Goal: Transaction & Acquisition: Purchase product/service

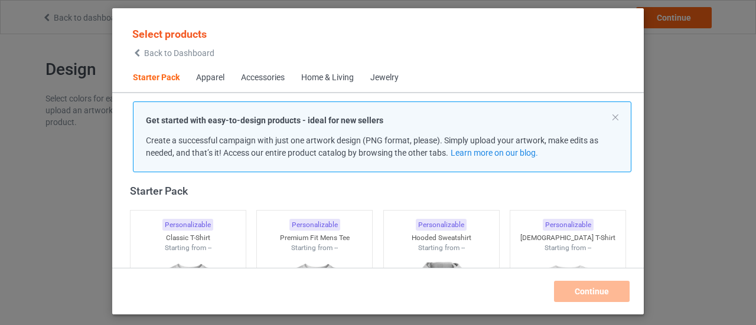
click at [210, 83] on div "Apparel" at bounding box center [210, 78] width 28 height 12
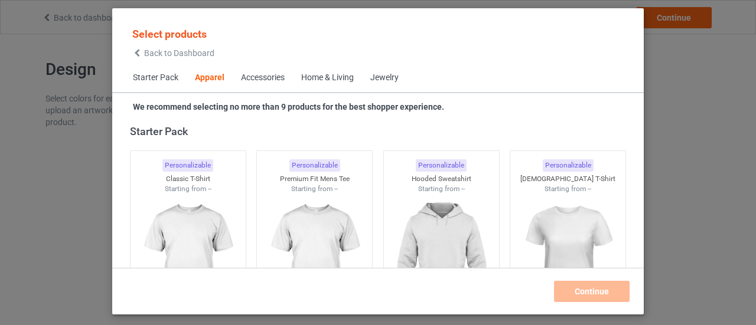
scroll to position [440, 0]
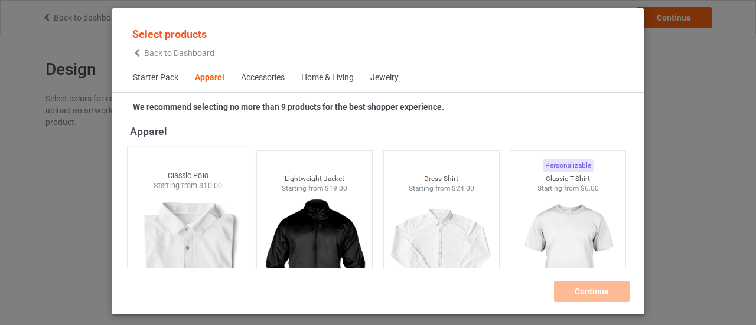
click at [198, 194] on div at bounding box center [188, 260] width 121 height 139
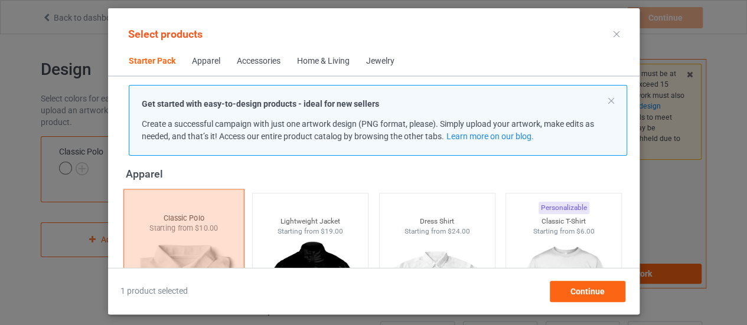
click at [215, 215] on div at bounding box center [183, 283] width 121 height 189
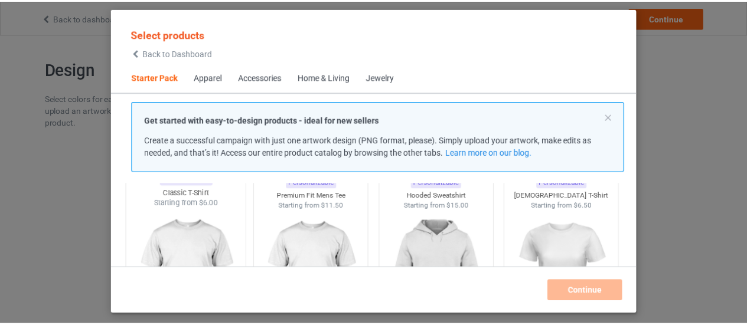
scroll to position [59, 0]
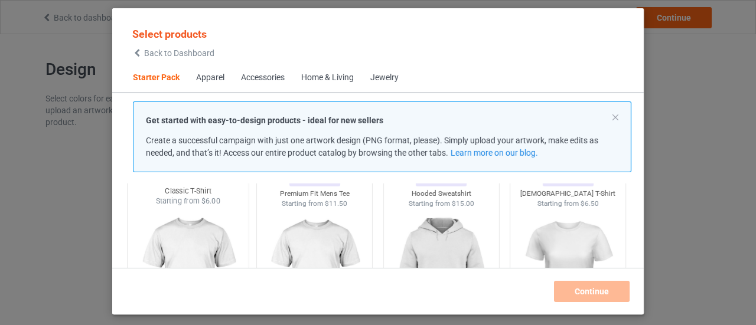
click at [211, 227] on img at bounding box center [187, 276] width 111 height 139
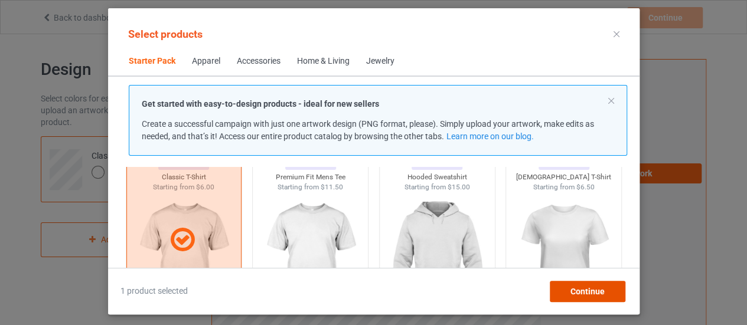
click at [569, 290] on div "Continue" at bounding box center [587, 291] width 76 height 21
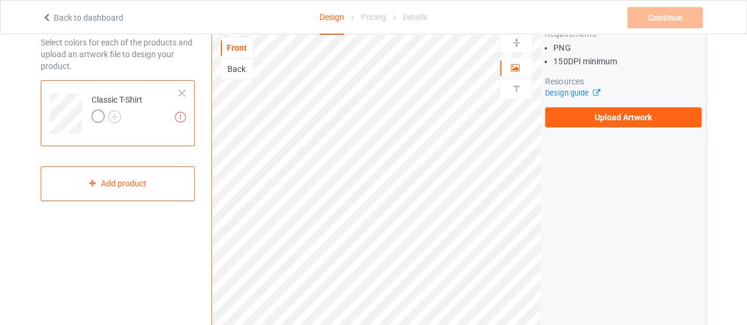
scroll to position [59, 0]
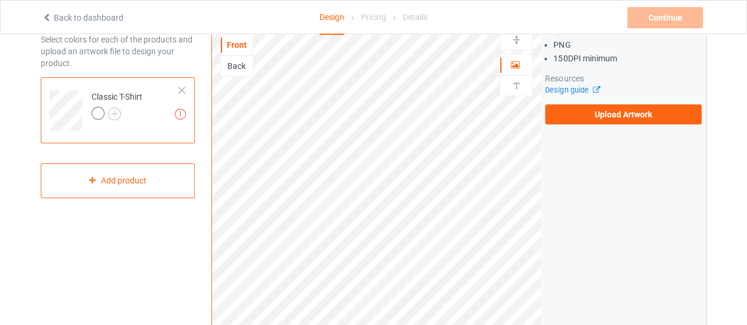
click at [241, 63] on div "Back" at bounding box center [237, 66] width 32 height 12
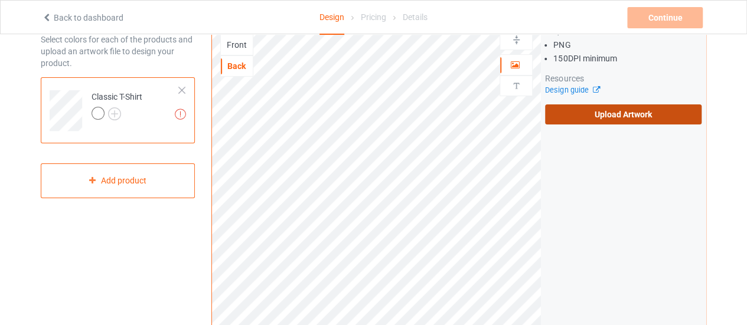
click at [583, 106] on label "Upload Artwork" at bounding box center [623, 114] width 156 height 20
click at [0, 0] on input "Upload Artwork" at bounding box center [0, 0] width 0 height 0
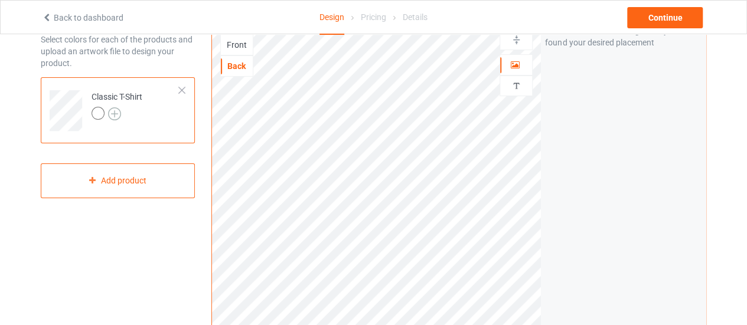
click at [109, 111] on img at bounding box center [114, 113] width 13 height 13
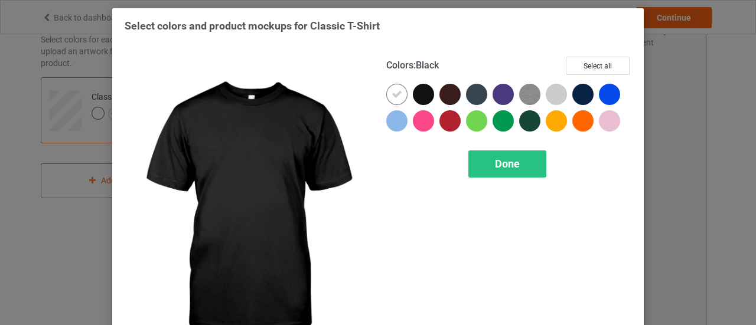
click at [421, 93] on div at bounding box center [423, 94] width 21 height 21
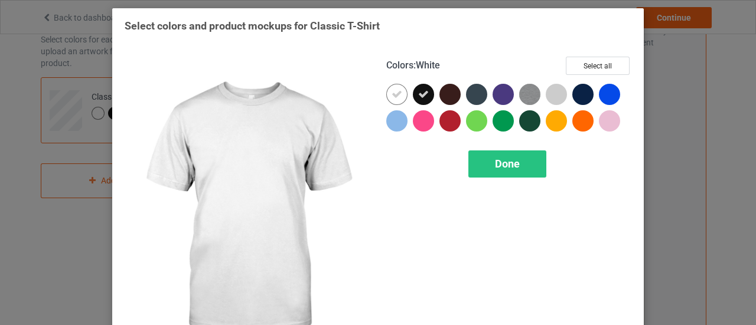
click at [391, 93] on icon at bounding box center [396, 94] width 11 height 11
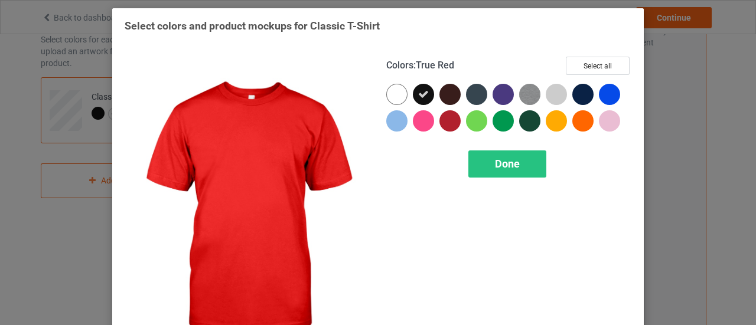
click at [445, 120] on div at bounding box center [449, 120] width 21 height 21
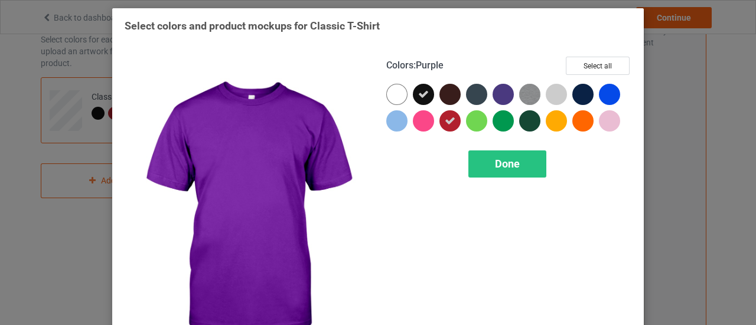
click at [498, 87] on div at bounding box center [502, 94] width 21 height 21
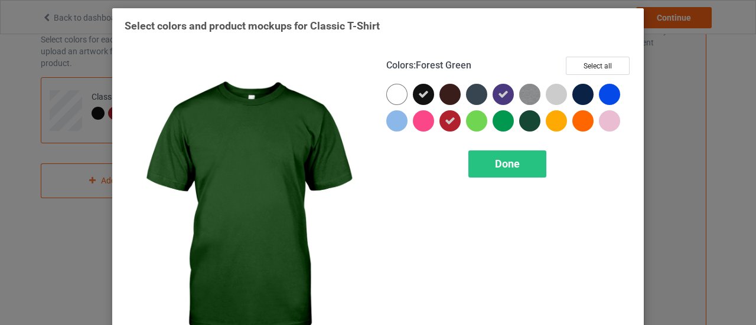
click at [529, 112] on div at bounding box center [529, 120] width 21 height 21
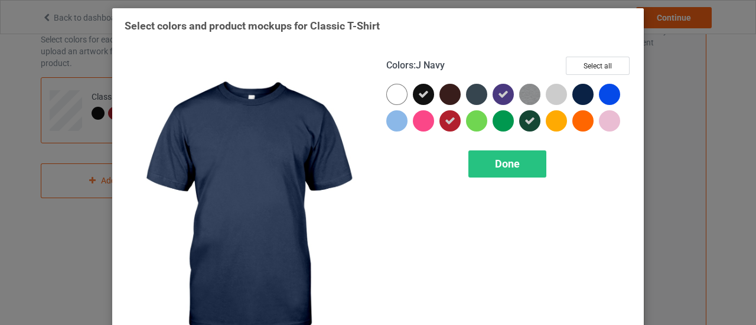
click at [572, 95] on div at bounding box center [582, 94] width 21 height 21
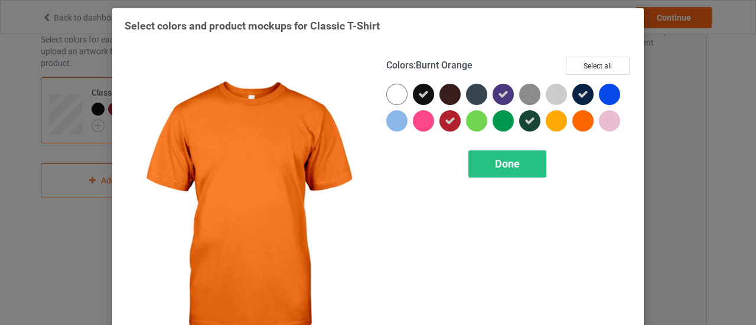
click at [575, 116] on div at bounding box center [582, 120] width 21 height 21
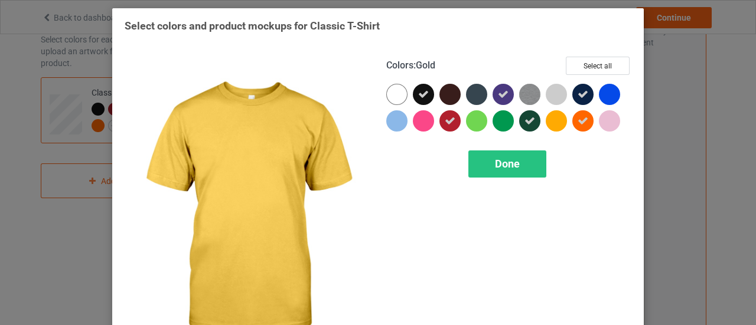
click at [558, 116] on div at bounding box center [555, 120] width 21 height 21
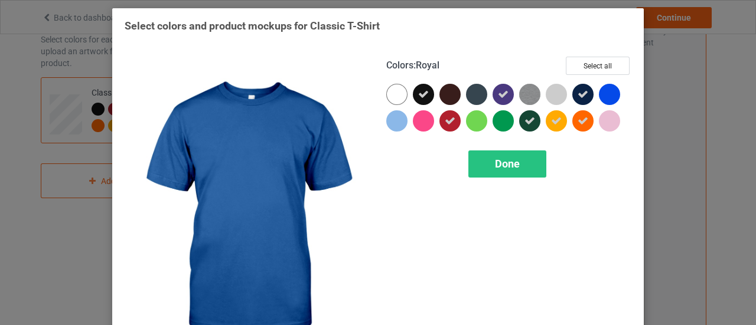
click at [609, 91] on div at bounding box center [609, 94] width 21 height 21
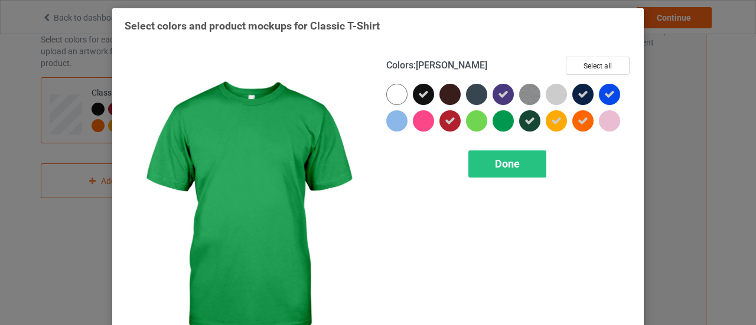
click at [502, 122] on div at bounding box center [502, 120] width 21 height 21
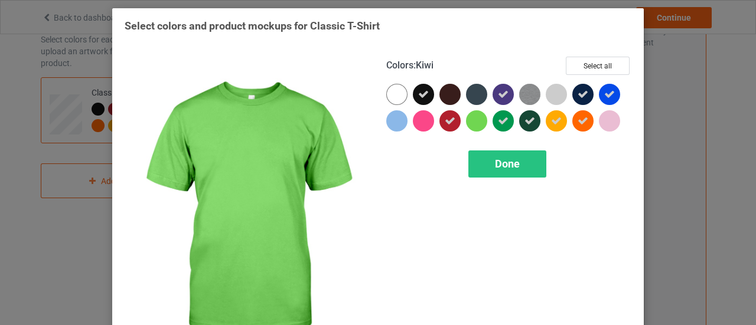
click at [477, 119] on div at bounding box center [476, 120] width 21 height 21
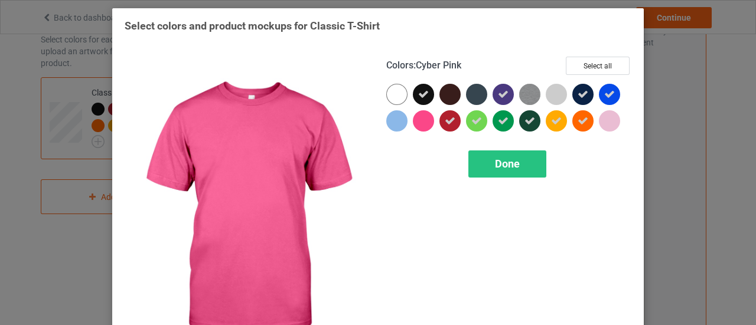
click at [417, 122] on div at bounding box center [423, 120] width 21 height 21
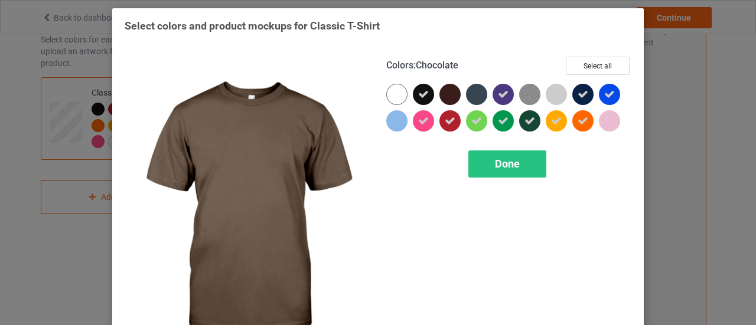
click at [452, 93] on div at bounding box center [449, 94] width 21 height 21
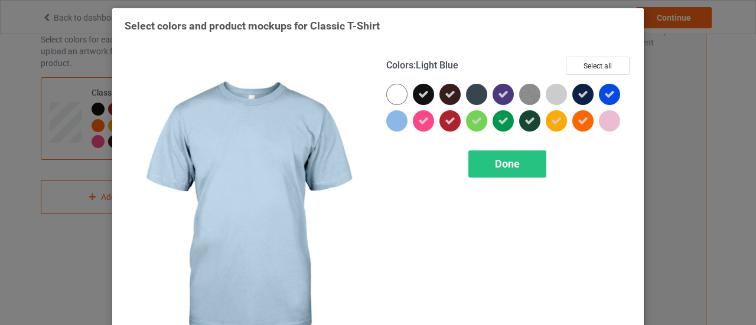
click at [392, 122] on div at bounding box center [396, 120] width 21 height 21
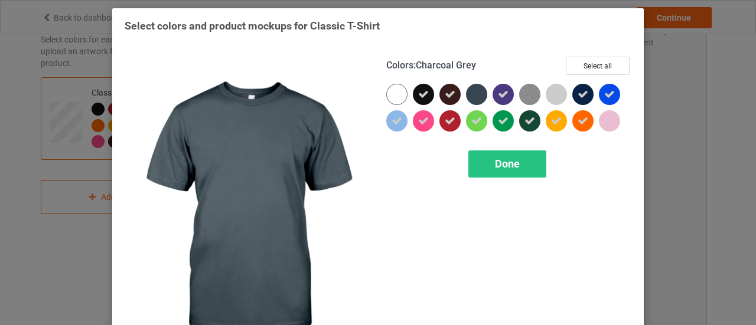
click at [472, 97] on div at bounding box center [476, 94] width 21 height 21
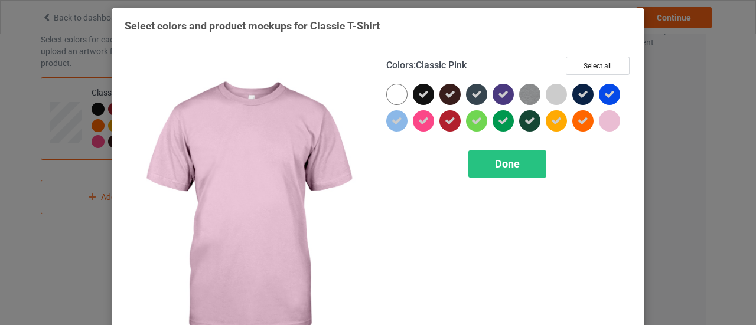
drag, startPoint x: 606, startPoint y: 120, endPoint x: 567, endPoint y: 123, distance: 39.1
click at [604, 120] on div at bounding box center [609, 120] width 21 height 21
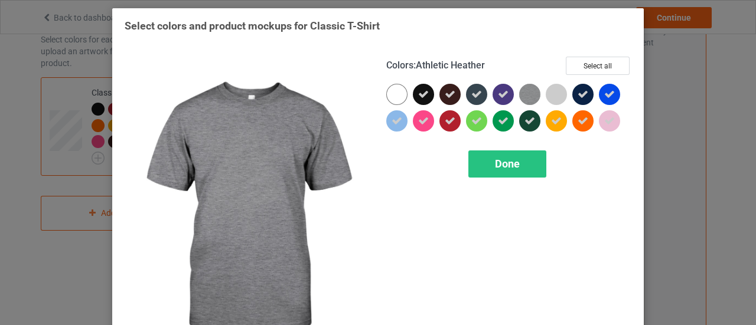
click at [537, 99] on div at bounding box center [532, 97] width 27 height 27
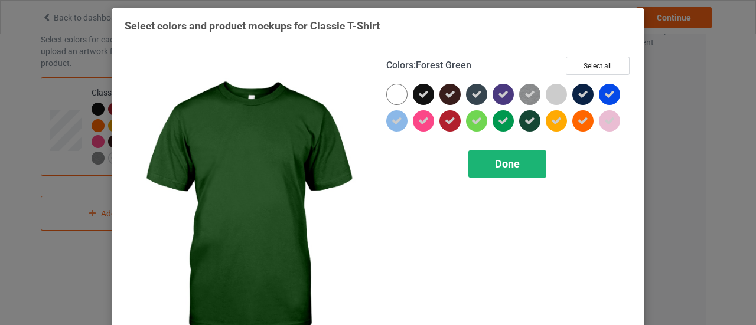
click at [521, 169] on div "Done" at bounding box center [507, 164] width 78 height 27
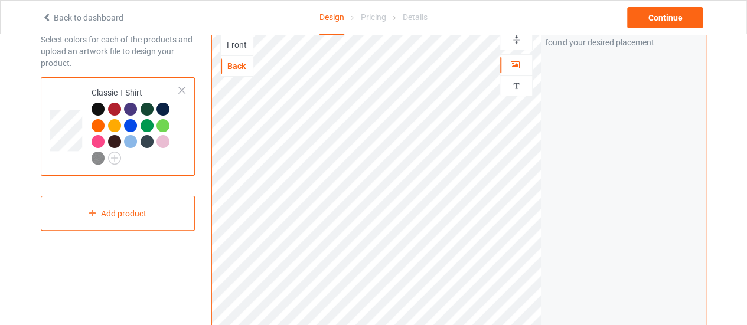
click at [607, 129] on div "Artwork Move and resize the design until you have found your desired placement" at bounding box center [623, 225] width 165 height 449
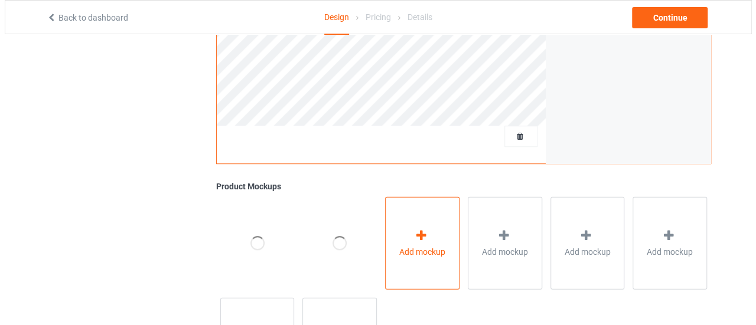
scroll to position [413, 0]
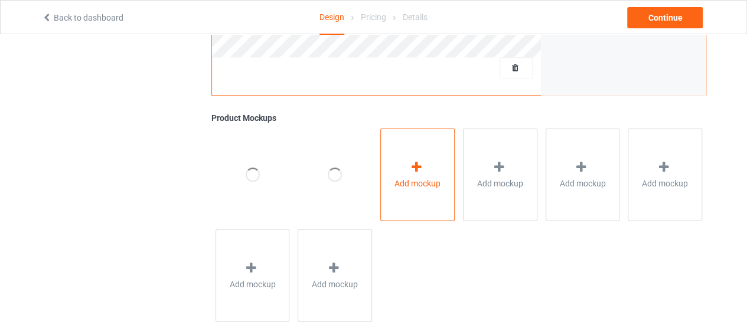
click at [431, 170] on div "Add mockup" at bounding box center [417, 174] width 74 height 93
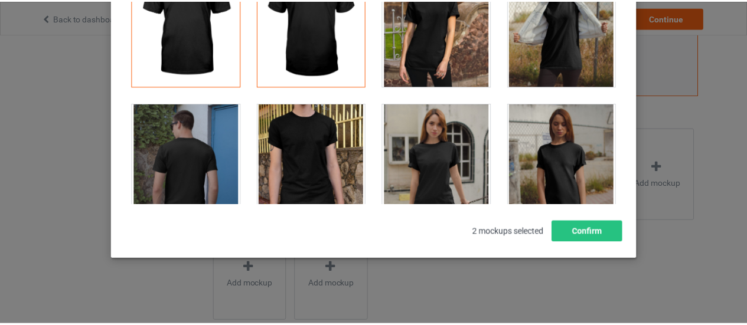
scroll to position [0, 0]
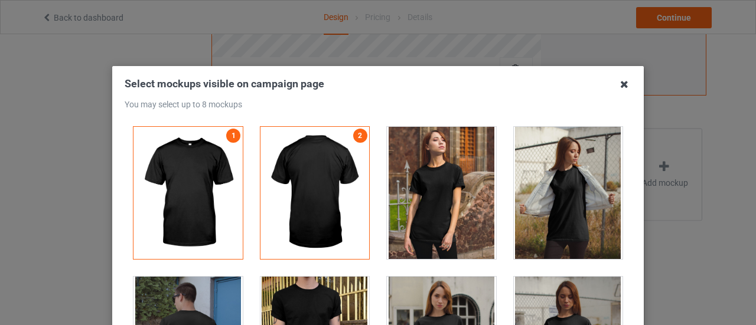
click at [616, 89] on icon at bounding box center [623, 84] width 19 height 19
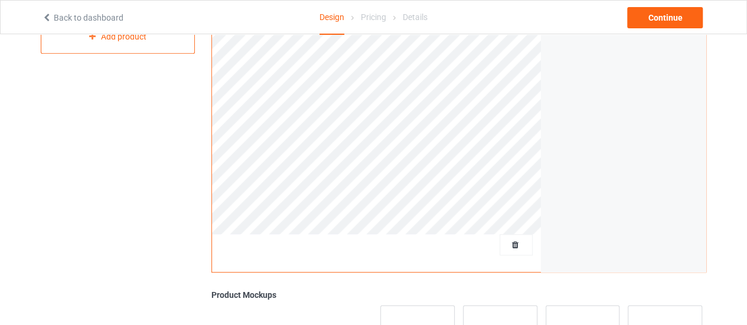
scroll to position [59, 0]
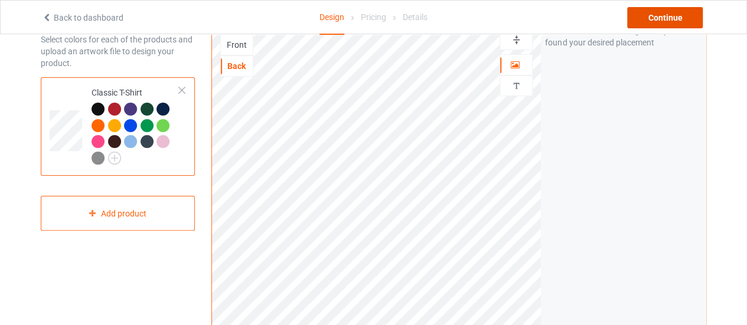
click at [672, 15] on div "Continue" at bounding box center [665, 17] width 76 height 21
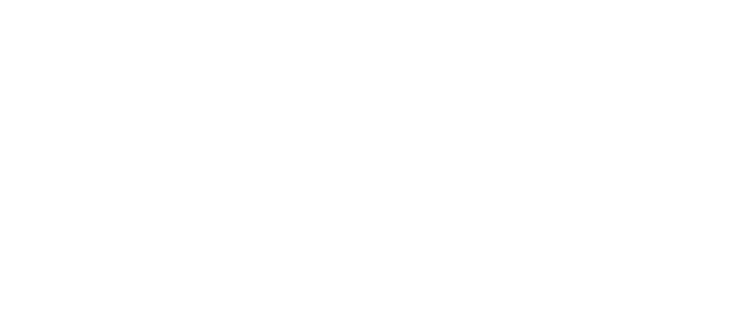
click at [410, 164] on body at bounding box center [378, 162] width 756 height 325
click at [349, 112] on body at bounding box center [378, 162] width 756 height 325
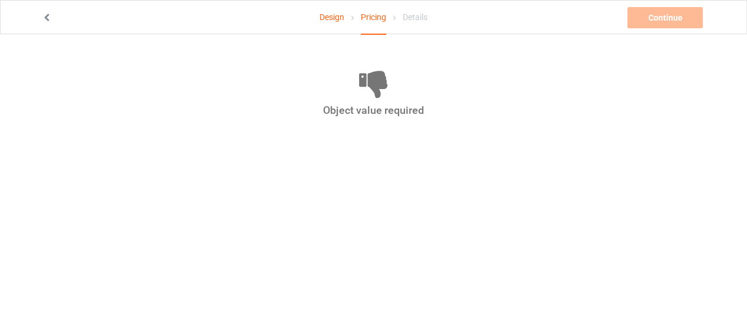
click at [48, 20] on icon at bounding box center [47, 16] width 10 height 8
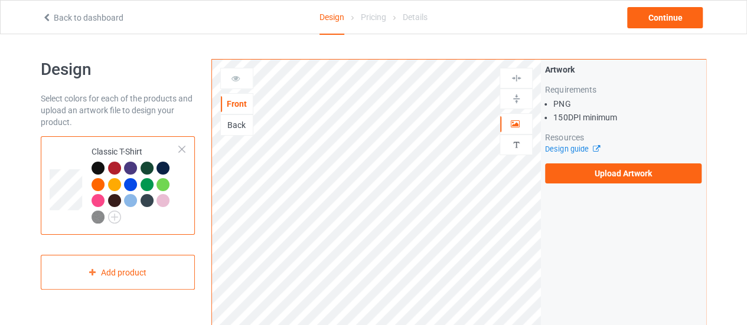
click at [238, 130] on div "Back" at bounding box center [236, 125] width 33 height 21
click at [238, 120] on div "Back" at bounding box center [237, 125] width 32 height 12
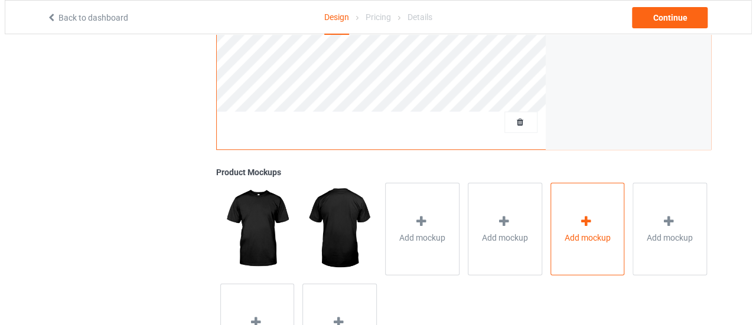
scroll to position [438, 0]
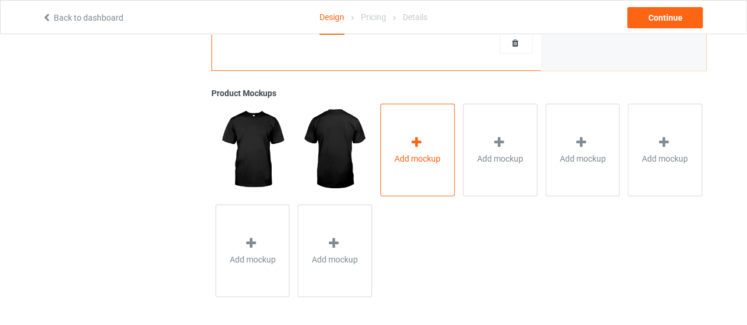
click at [429, 137] on div "Add mockup" at bounding box center [417, 149] width 74 height 93
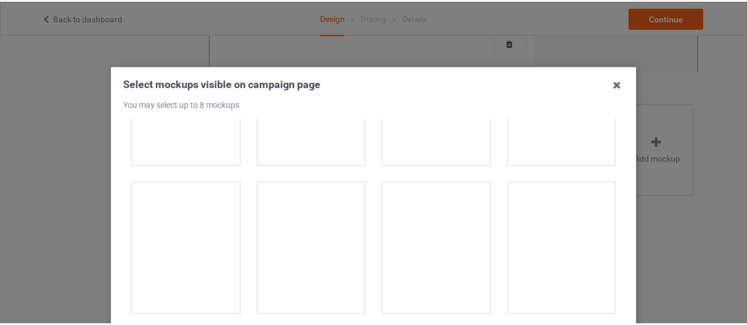
scroll to position [1476, 0]
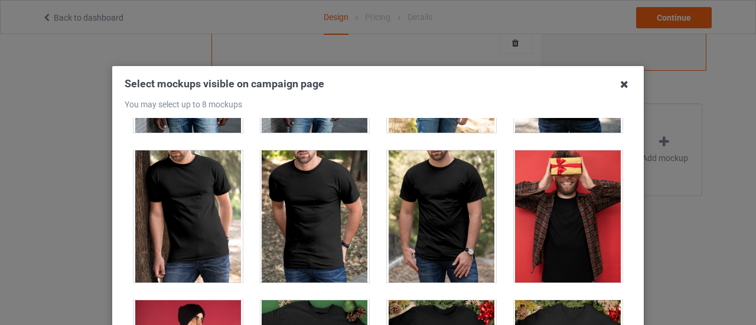
click at [623, 86] on icon at bounding box center [623, 84] width 19 height 19
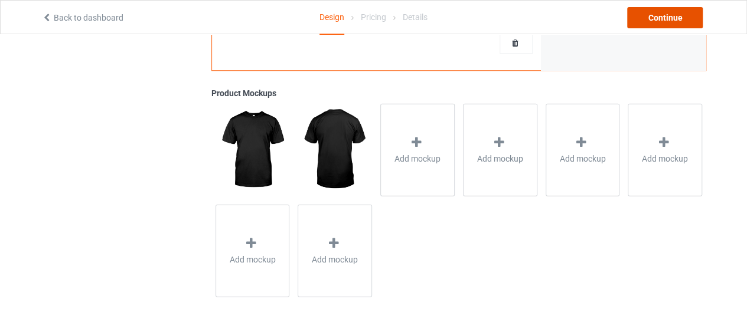
click at [654, 9] on div "Continue" at bounding box center [665, 17] width 76 height 21
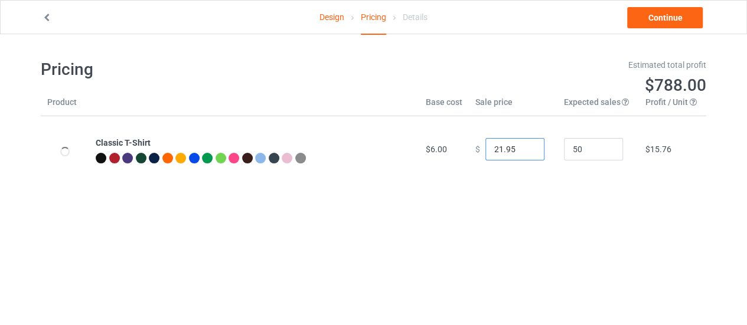
click at [523, 152] on input "21.95" at bounding box center [514, 149] width 59 height 22
click at [523, 152] on input "20.95" at bounding box center [514, 149] width 59 height 22
click at [523, 152] on input "19.95" at bounding box center [514, 149] width 59 height 22
type input "18.95"
click at [523, 152] on input "18.95" at bounding box center [514, 149] width 59 height 22
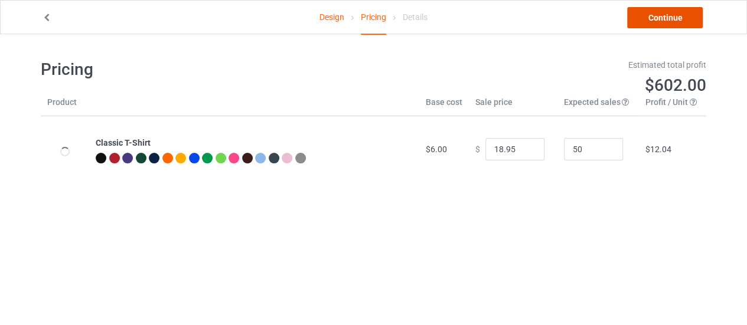
click at [666, 18] on link "Continue" at bounding box center [665, 17] width 76 height 21
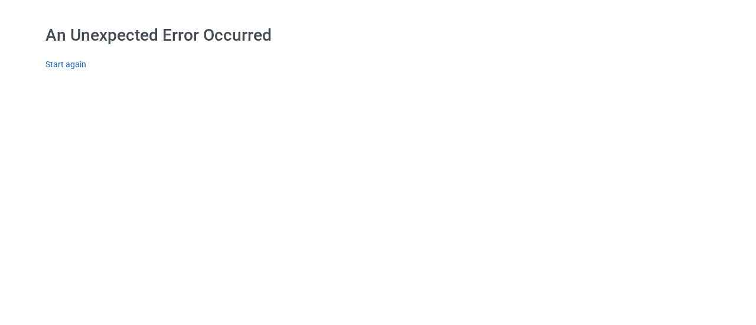
click at [66, 64] on link "Start again" at bounding box center [65, 64] width 41 height 9
